Goal: Task Accomplishment & Management: Use online tool/utility

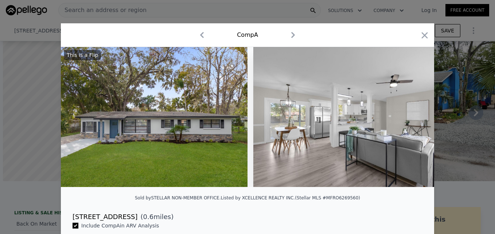
scroll to position [0, 2274]
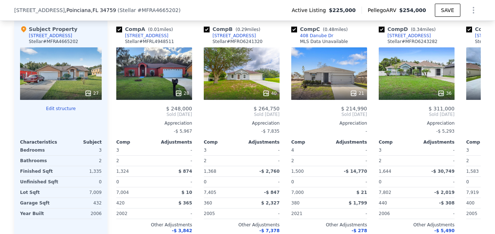
scroll to position [810, 0]
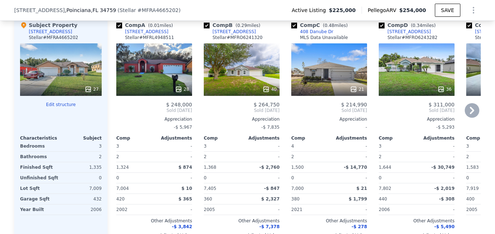
click at [161, 66] on div "28" at bounding box center [154, 69] width 76 height 52
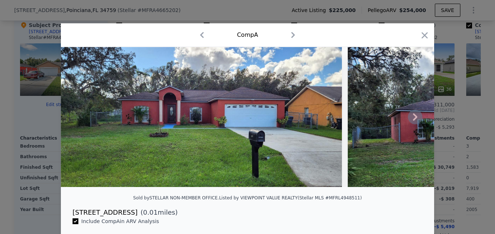
click at [413, 121] on icon at bounding box center [415, 116] width 4 height 7
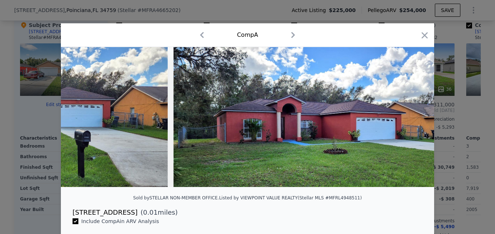
scroll to position [0, 175]
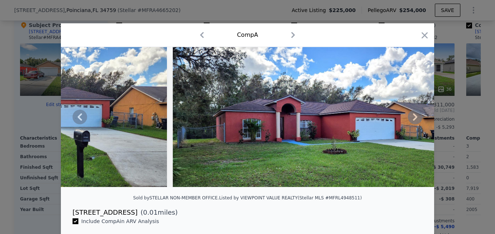
click at [413, 121] on icon at bounding box center [415, 116] width 4 height 7
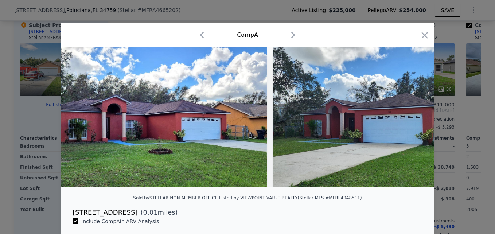
scroll to position [0, 350]
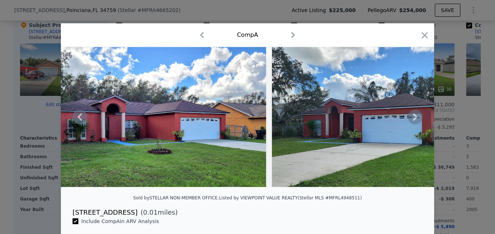
click at [413, 121] on icon at bounding box center [415, 116] width 4 height 7
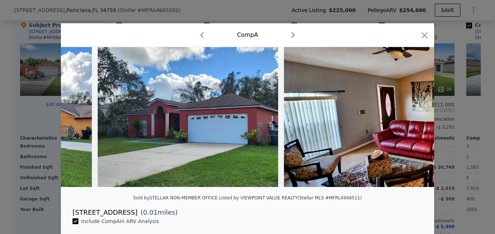
scroll to position [0, 525]
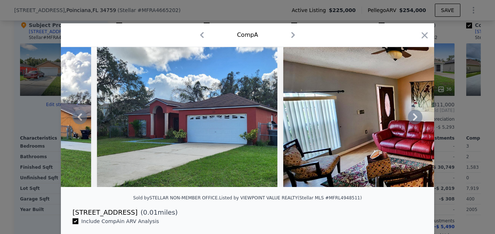
click at [413, 121] on icon at bounding box center [415, 116] width 4 height 7
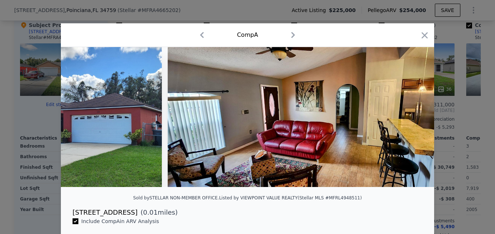
scroll to position [0, 700]
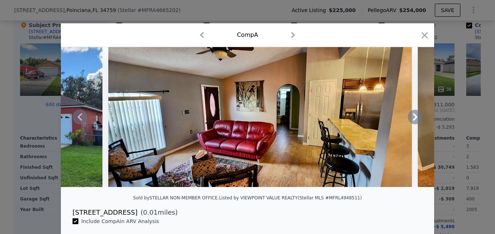
click at [413, 121] on icon at bounding box center [415, 116] width 4 height 7
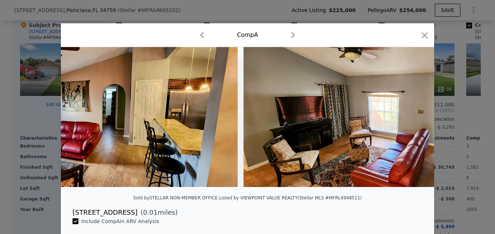
scroll to position [0, 875]
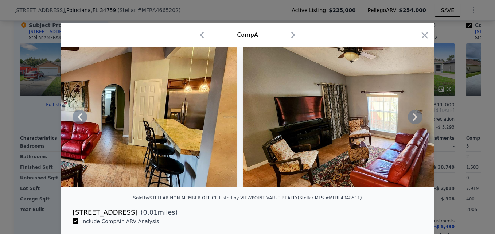
click at [413, 121] on icon at bounding box center [415, 116] width 4 height 7
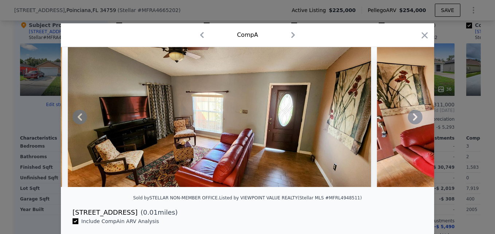
click at [413, 121] on icon at bounding box center [415, 116] width 4 height 7
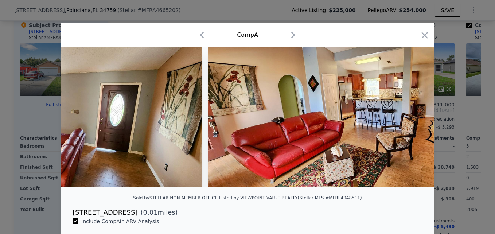
scroll to position [0, 1224]
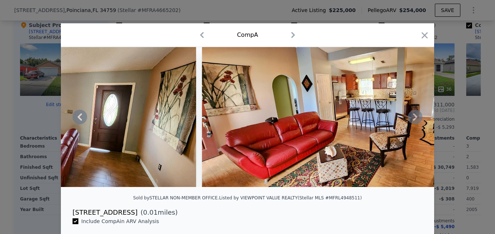
click at [413, 121] on icon at bounding box center [415, 116] width 4 height 7
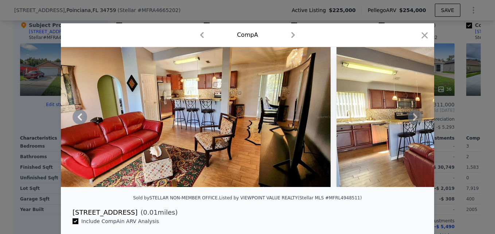
click at [413, 121] on icon at bounding box center [415, 116] width 4 height 7
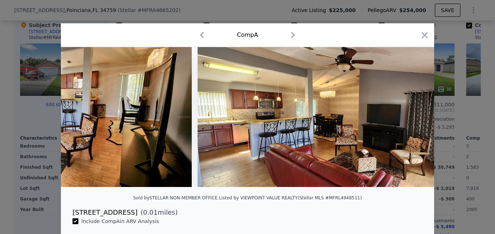
scroll to position [0, 1574]
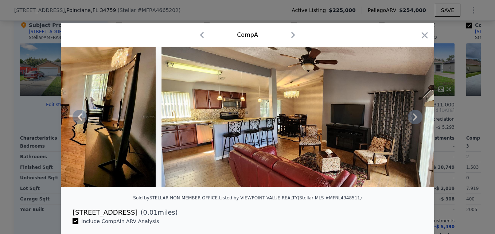
click at [413, 121] on icon at bounding box center [415, 116] width 4 height 7
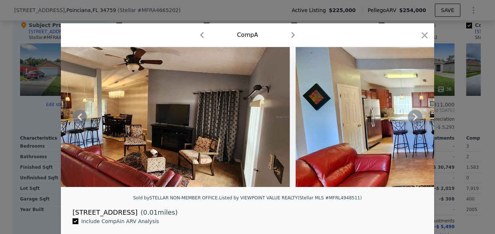
click at [413, 121] on icon at bounding box center [415, 116] width 4 height 7
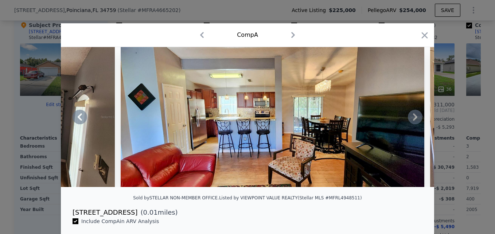
click at [413, 121] on icon at bounding box center [415, 116] width 4 height 7
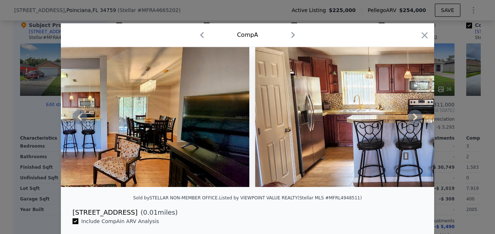
click at [413, 121] on icon at bounding box center [415, 116] width 4 height 7
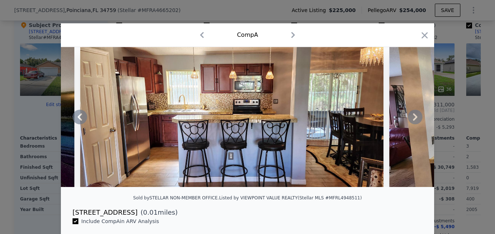
click at [413, 121] on icon at bounding box center [415, 116] width 4 height 7
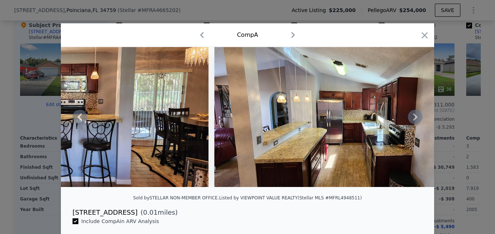
click at [413, 121] on icon at bounding box center [415, 116] width 4 height 7
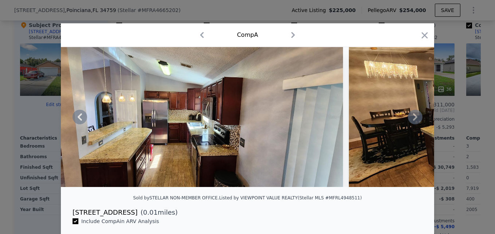
click at [413, 121] on icon at bounding box center [415, 116] width 4 height 7
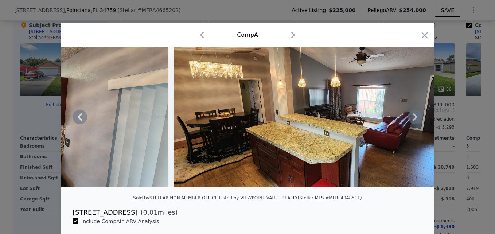
click at [413, 121] on icon at bounding box center [415, 116] width 4 height 7
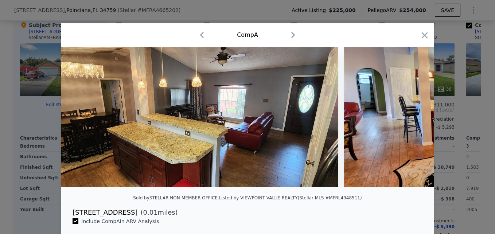
scroll to position [0, 2973]
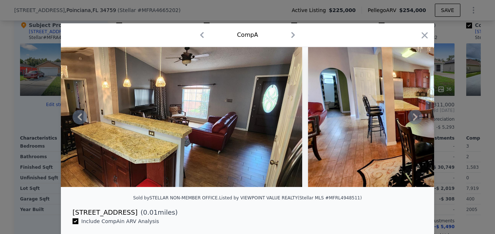
click at [413, 121] on icon at bounding box center [415, 116] width 4 height 7
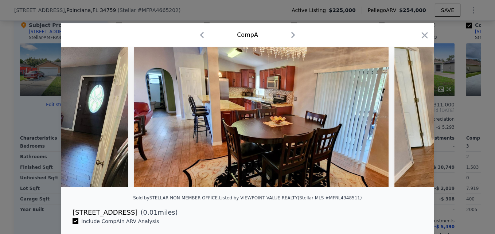
scroll to position [0, 3148]
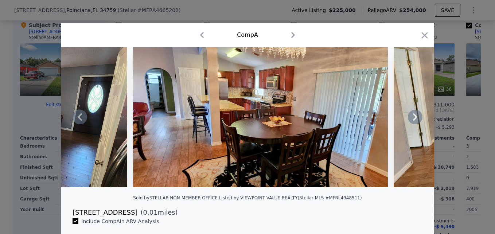
click at [413, 121] on icon at bounding box center [415, 116] width 4 height 7
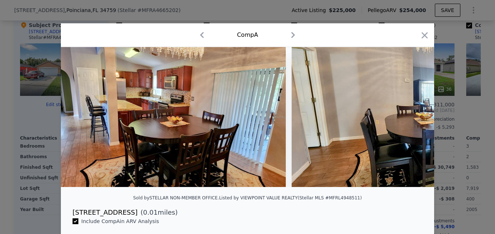
scroll to position [0, 3323]
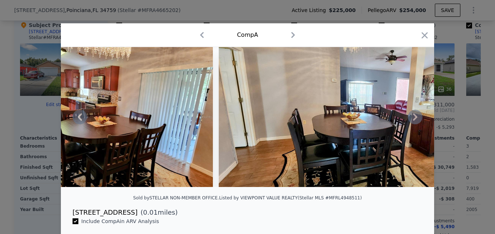
click at [413, 121] on icon at bounding box center [415, 116] width 4 height 7
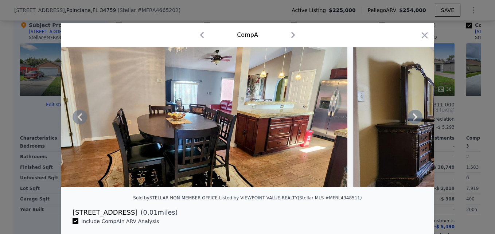
click at [413, 121] on icon at bounding box center [415, 116] width 4 height 7
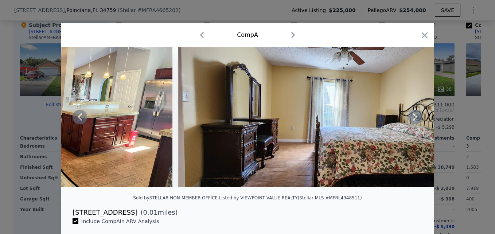
click at [413, 121] on icon at bounding box center [415, 116] width 4 height 7
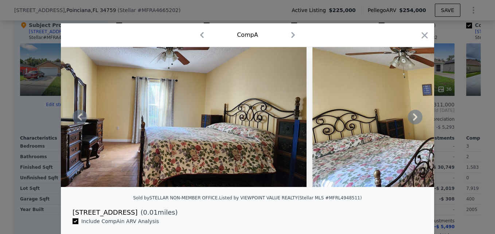
click at [413, 121] on icon at bounding box center [415, 116] width 4 height 7
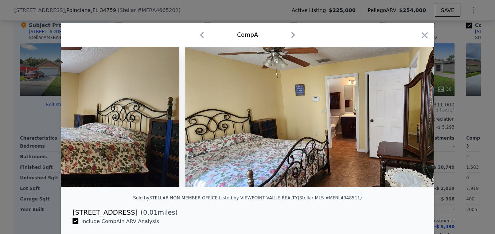
scroll to position [0, 4023]
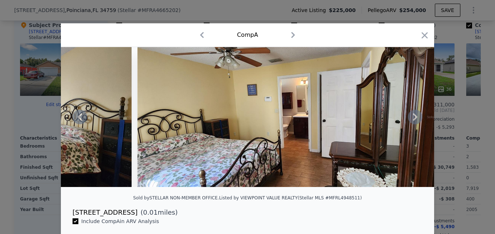
click at [413, 121] on icon at bounding box center [415, 116] width 4 height 7
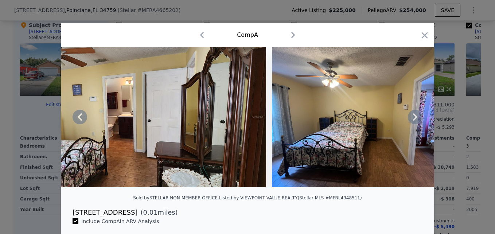
click at [413, 121] on icon at bounding box center [415, 116] width 4 height 7
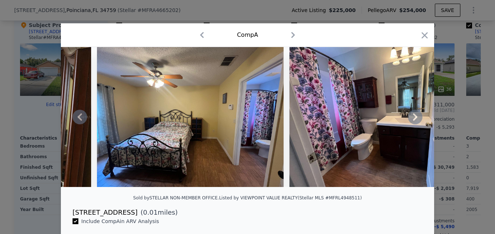
click at [413, 121] on icon at bounding box center [415, 116] width 4 height 7
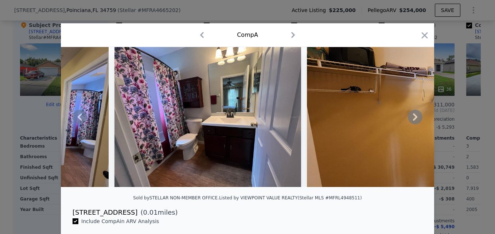
click at [413, 121] on icon at bounding box center [415, 116] width 4 height 7
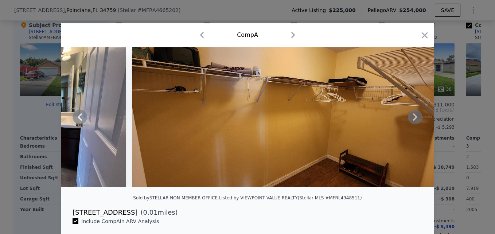
click at [413, 121] on icon at bounding box center [415, 116] width 4 height 7
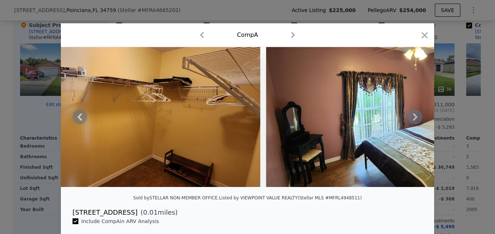
click at [413, 121] on icon at bounding box center [415, 116] width 4 height 7
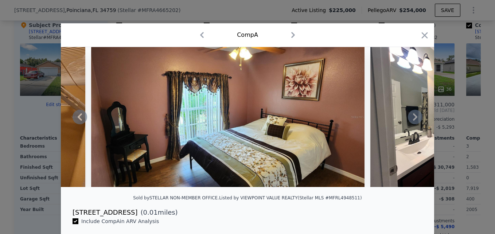
click at [413, 121] on icon at bounding box center [415, 116] width 4 height 7
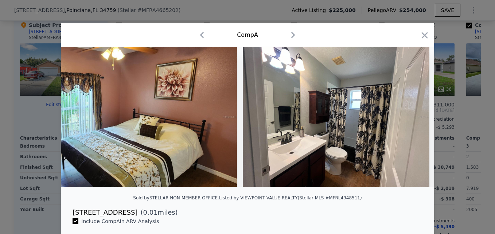
scroll to position [0, 5247]
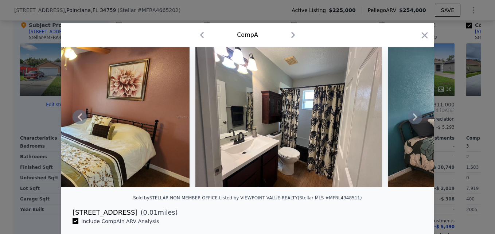
click at [413, 121] on icon at bounding box center [415, 116] width 4 height 7
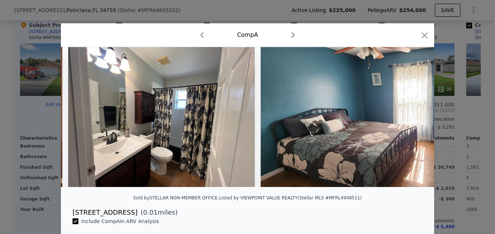
scroll to position [0, 5422]
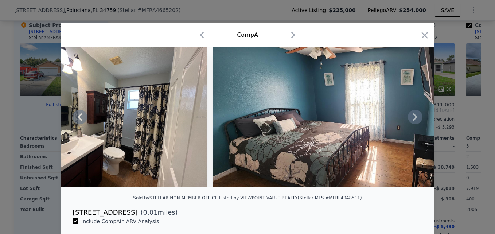
click at [413, 121] on icon at bounding box center [415, 116] width 4 height 7
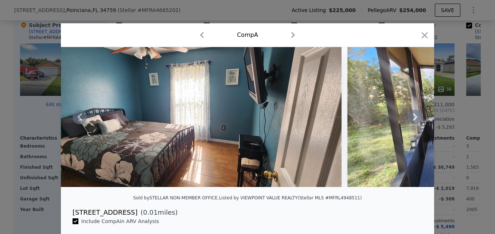
click at [413, 121] on icon at bounding box center [415, 116] width 4 height 7
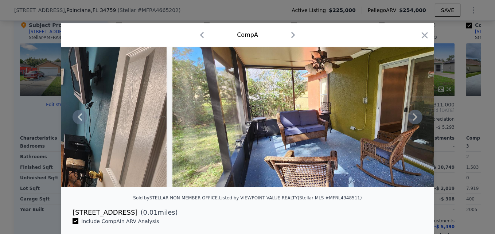
click at [413, 121] on icon at bounding box center [415, 116] width 4 height 7
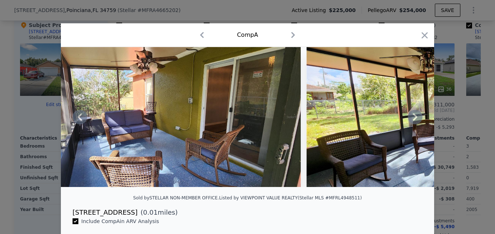
click at [413, 121] on icon at bounding box center [415, 116] width 4 height 7
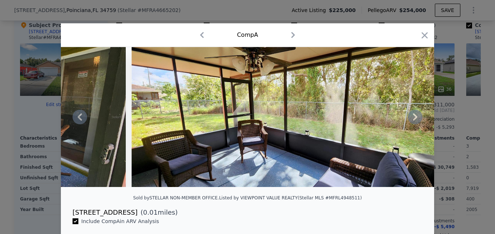
click at [413, 121] on icon at bounding box center [415, 116] width 4 height 7
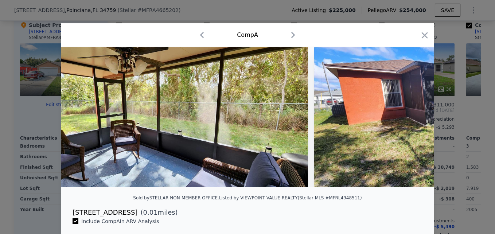
scroll to position [0, 6297]
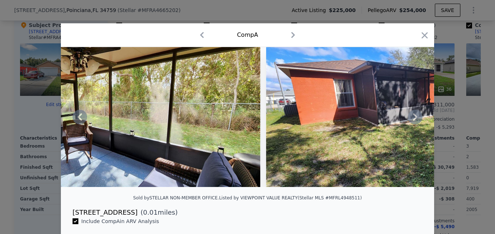
click at [413, 121] on icon at bounding box center [415, 116] width 4 height 7
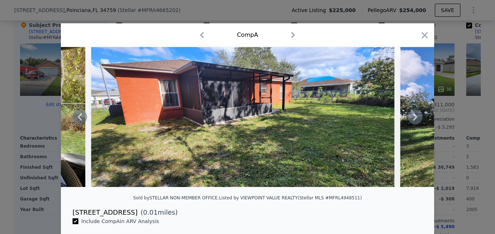
click at [413, 121] on icon at bounding box center [415, 116] width 4 height 7
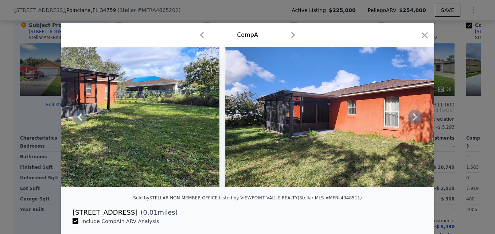
click at [413, 121] on icon at bounding box center [415, 116] width 4 height 7
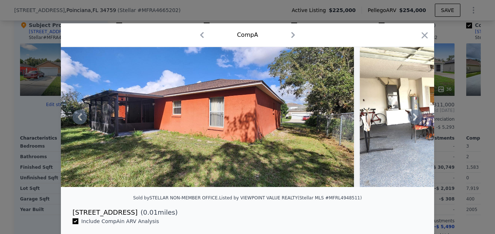
click at [413, 121] on icon at bounding box center [415, 116] width 4 height 7
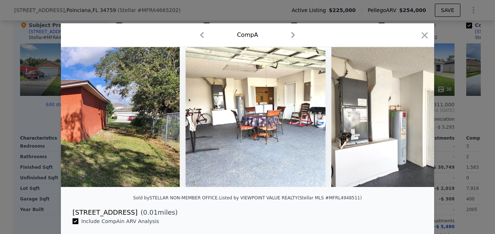
scroll to position [0, 6996]
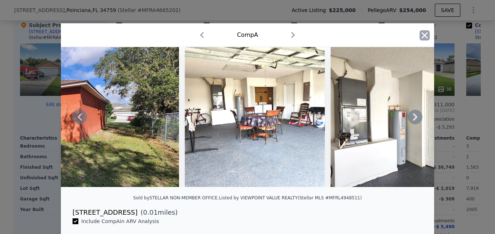
click at [422, 36] on icon "button" at bounding box center [425, 35] width 6 height 6
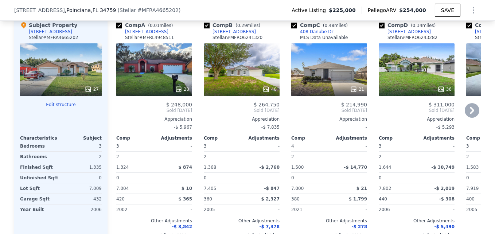
click at [470, 117] on icon at bounding box center [472, 110] width 15 height 15
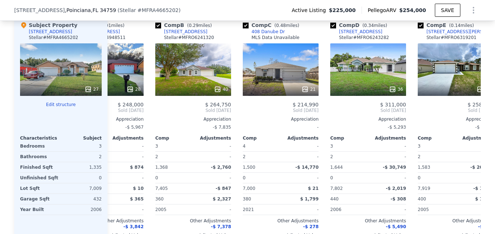
scroll to position [0, 175]
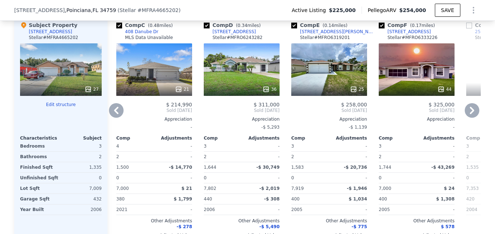
click at [470, 117] on icon at bounding box center [472, 110] width 15 height 15
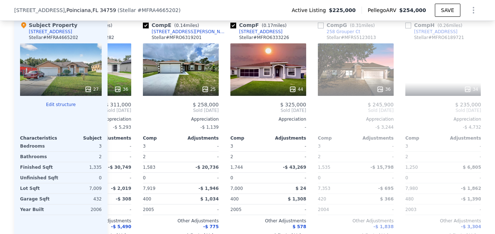
scroll to position [0, 350]
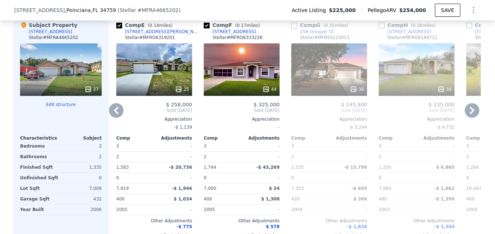
click at [467, 112] on icon at bounding box center [472, 110] width 15 height 15
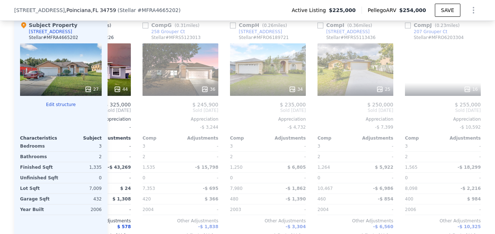
scroll to position [0, 525]
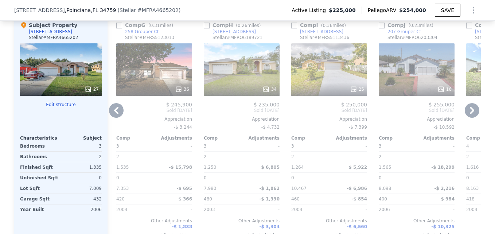
click at [114, 116] on icon at bounding box center [116, 110] width 15 height 15
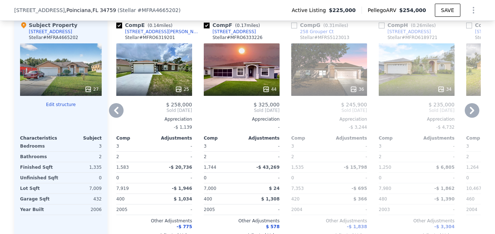
click at [114, 116] on icon at bounding box center [116, 110] width 15 height 15
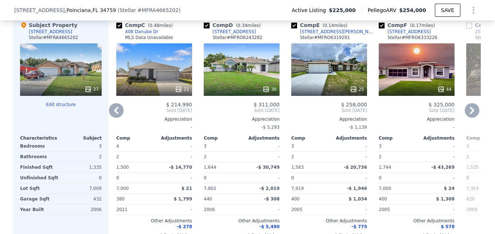
click at [114, 116] on icon at bounding box center [116, 110] width 15 height 15
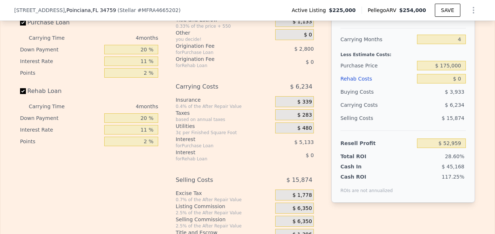
scroll to position [1178, 0]
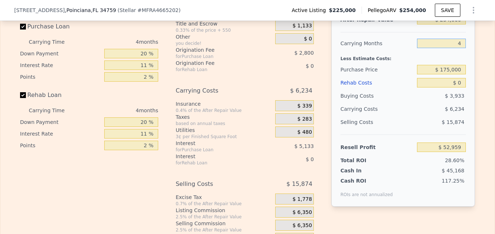
click at [458, 48] on input "4" at bounding box center [441, 43] width 49 height 9
type input "3"
type input "$ 54,517"
type input "3"
click at [414, 63] on div "Less Estimate Costs:" at bounding box center [402, 56] width 125 height 13
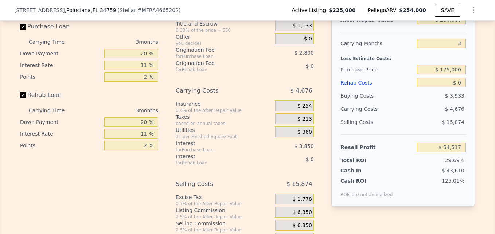
click at [408, 63] on div "Less Estimate Costs:" at bounding box center [402, 56] width 125 height 13
click at [404, 89] on div "Rehab Costs" at bounding box center [377, 82] width 74 height 13
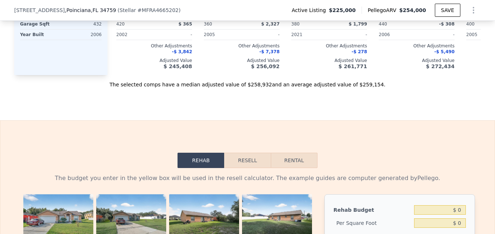
scroll to position [993, 0]
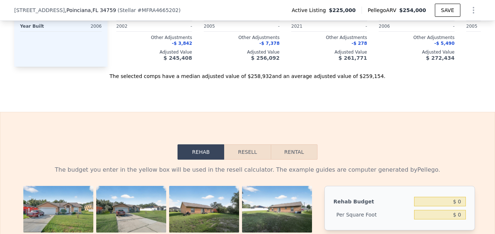
click at [247, 160] on button "Resell" at bounding box center [247, 151] width 46 height 15
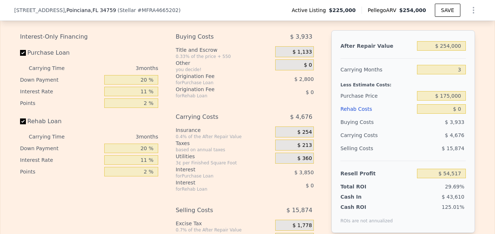
scroll to position [1156, 0]
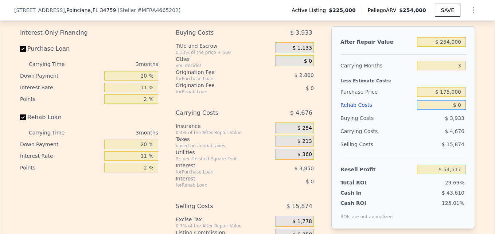
click at [453, 110] on input "$ 0" at bounding box center [441, 104] width 49 height 9
click at [458, 110] on input "$ 0" at bounding box center [441, 104] width 49 height 9
type input "$ 600"
type input "$ 54,511"
type input "$ 6,000"
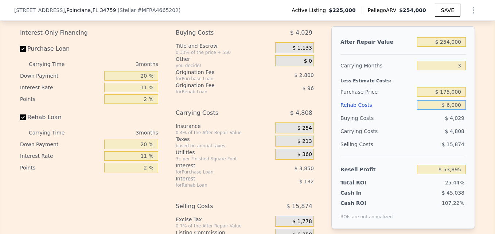
type input "$ 48,289"
type input "$ 60,000"
type input "-$ 7,763"
click at [458, 110] on input "$ 60,000" at bounding box center [441, 104] width 49 height 9
type input "$ 60,000"
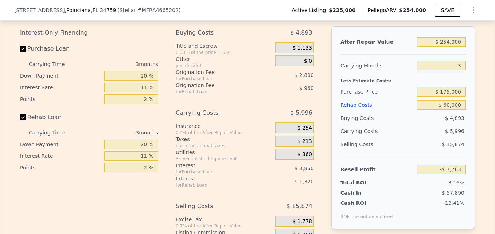
click at [441, 125] on div "$ 4,893" at bounding box center [441, 118] width 49 height 13
click at [457, 70] on input "3" at bounding box center [441, 65] width 49 height 9
type input "4"
type input "-$ 9,761"
type input "4"
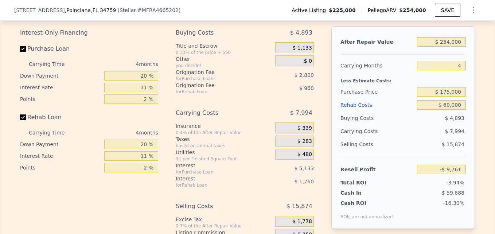
click at [465, 99] on div "After Repair Value $ 254,000 Carrying Months 4 Less Estimate Costs: Purchase Pr…" at bounding box center [403, 127] width 144 height 203
click at [457, 70] on input "4" at bounding box center [441, 65] width 49 height 9
type input "3"
type input "-$ 7,763"
type input "3"
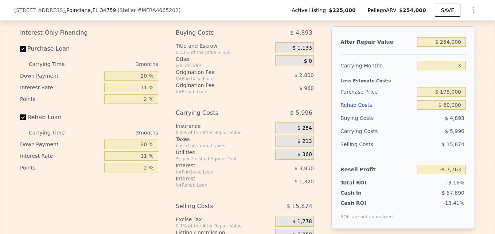
click at [469, 86] on div "After Repair Value $ 254,000 Carrying Months 3 Less Estimate Costs: Purchase Pr…" at bounding box center [403, 127] width 144 height 203
click at [406, 98] on div "Purchase Price" at bounding box center [377, 91] width 74 height 13
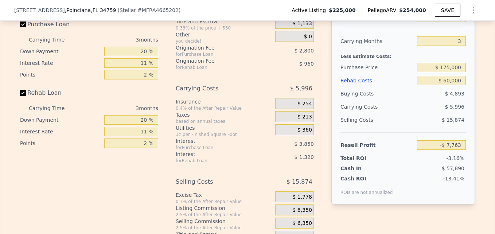
scroll to position [1164, 0]
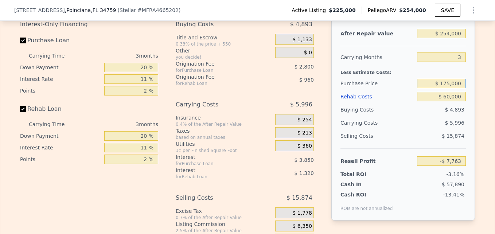
click at [446, 88] on input "$ 175,000" at bounding box center [441, 83] width 49 height 9
click at [449, 88] on input "$ 115,000" at bounding box center [441, 83] width 49 height 9
type input "$ 117,000"
click at [417, 101] on input "$ 60,000" at bounding box center [441, 96] width 49 height 9
type input "$ 52,633"
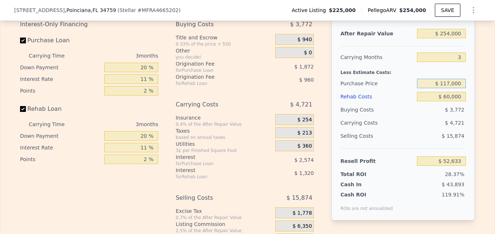
click at [448, 88] on input "$ 117,000" at bounding box center [441, 83] width 49 height 9
type input "$ 120,000"
click at [400, 77] on div "Less Estimate Costs:" at bounding box center [402, 70] width 125 height 13
type input "$ 49,509"
click at [447, 88] on input "$ 120,000" at bounding box center [441, 83] width 49 height 9
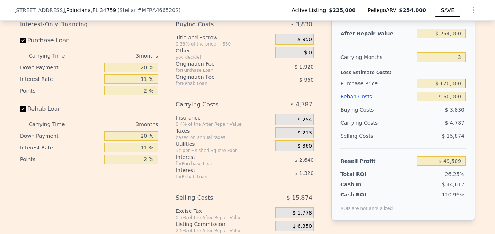
click at [449, 88] on input "$ 120,000" at bounding box center [441, 83] width 49 height 9
type input "$ 123,000"
click at [435, 77] on div "Less Estimate Costs:" at bounding box center [402, 70] width 125 height 13
type input "$ 46,385"
click at [448, 88] on input "$ 123,000" at bounding box center [441, 83] width 49 height 9
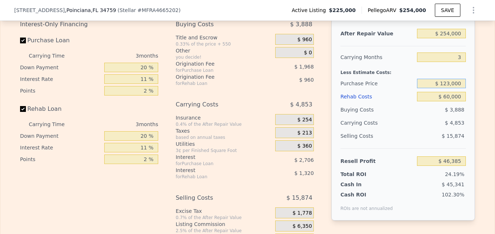
click at [448, 88] on input "$ 123,000" at bounding box center [441, 83] width 49 height 9
type input "$ 175,000"
click at [410, 77] on div "Less Estimate Costs:" at bounding box center [402, 70] width 125 height 13
type input "-$ 7,763"
click at [404, 90] on div "Purchase Price" at bounding box center [377, 83] width 74 height 13
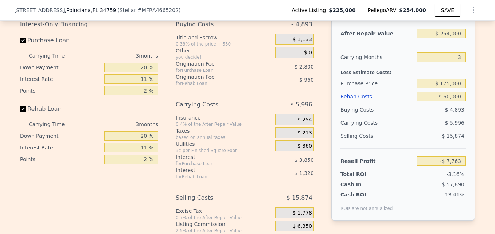
click at [404, 90] on div "Purchase Price" at bounding box center [377, 83] width 74 height 13
click at [447, 88] on input "$ 175,000" at bounding box center [441, 83] width 49 height 9
type input "$ 155,000"
click at [422, 116] on div "$ 4,893" at bounding box center [441, 109] width 49 height 13
type input "$ 13,062"
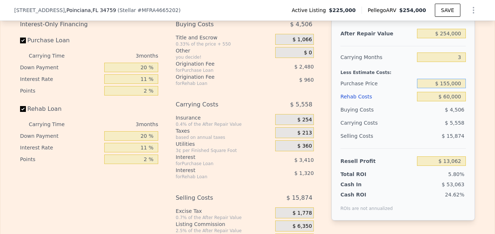
click at [447, 88] on input "$ 155,000" at bounding box center [441, 83] width 49 height 9
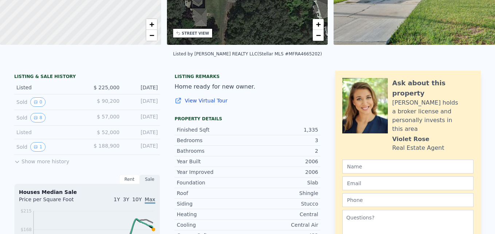
scroll to position [0, 0]
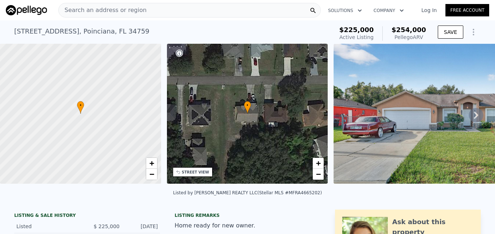
click at [116, 11] on span "Search an address or region" at bounding box center [103, 10] width 88 height 9
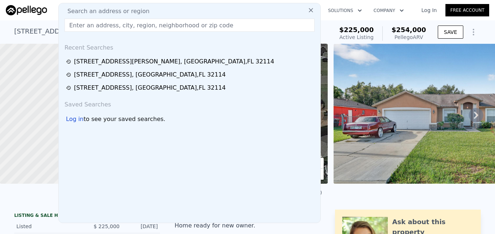
click at [124, 30] on input "text" at bounding box center [189, 25] width 250 height 13
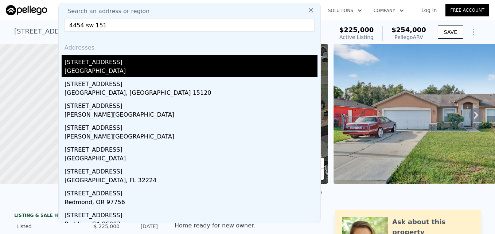
type input "4454 sw 151"
click at [112, 59] on div "[STREET_ADDRESS]" at bounding box center [190, 61] width 253 height 12
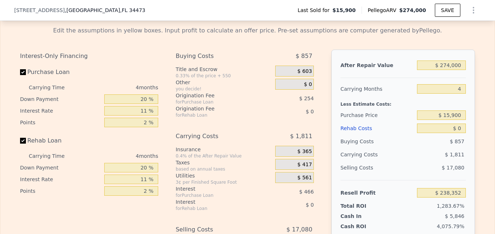
scroll to position [942, 0]
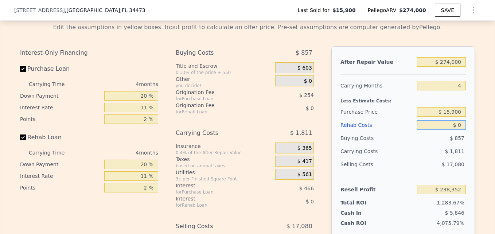
click at [453, 130] on input "$ 0" at bounding box center [441, 124] width 49 height 9
type input "$ 60"
type input "$ 238,291"
type input "$ 600"
type input "$ 237,726"
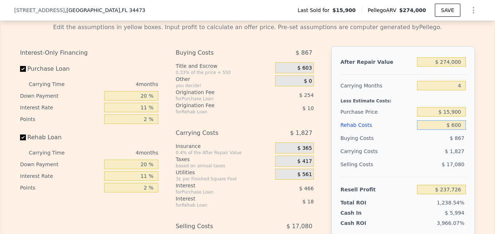
type input "$ 6,000"
type input "$ 232,080"
type input "$ 60,000"
type input "$ 175,632"
type input "$ 60,000"
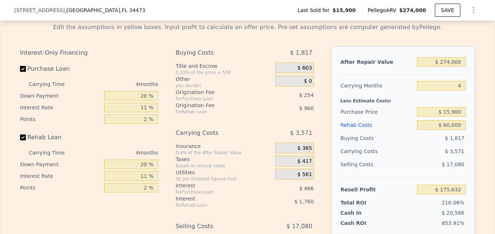
click at [430, 105] on div "Less Estimate Costs:" at bounding box center [402, 98] width 125 height 13
click at [460, 90] on input "4" at bounding box center [441, 85] width 49 height 9
type input "3"
type input "$ 176,525"
type input "3"
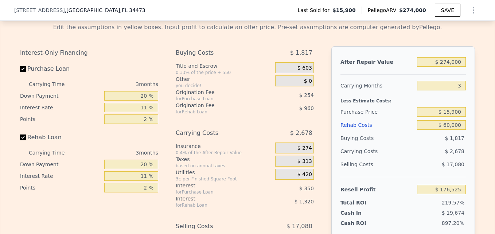
click at [461, 105] on div "Less Estimate Costs:" at bounding box center [402, 98] width 125 height 13
click at [454, 105] on div "Less Estimate Costs:" at bounding box center [402, 98] width 125 height 13
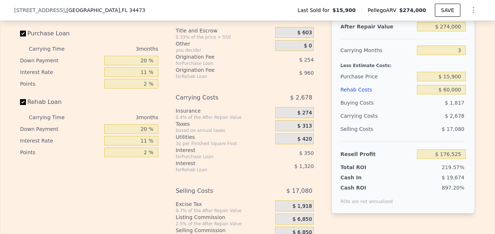
scroll to position [974, 0]
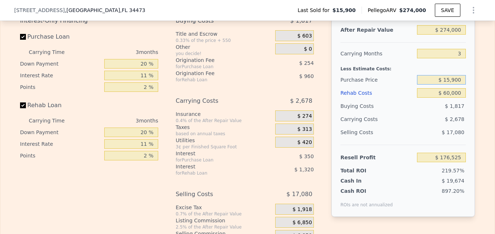
click at [447, 85] on input "$ 15,900" at bounding box center [441, 79] width 49 height 9
click at [450, 85] on input "$ 15,900" at bounding box center [441, 79] width 49 height 9
